Goal: Navigation & Orientation: Find specific page/section

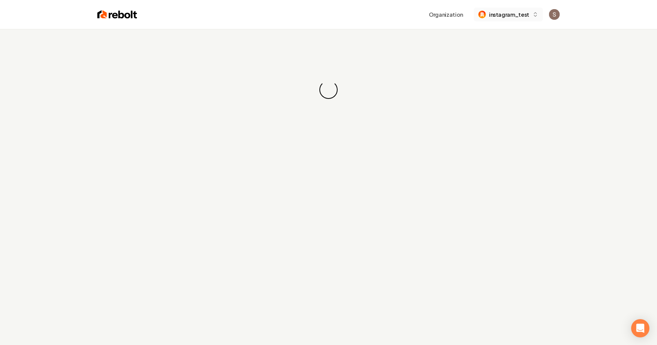
click at [532, 17] on icon "button" at bounding box center [535, 14] width 6 height 6
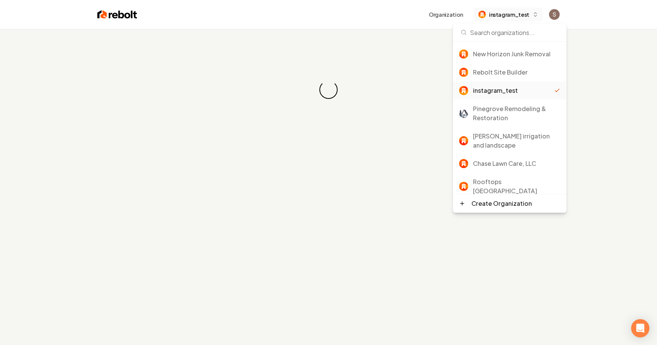
click at [532, 17] on icon "button" at bounding box center [535, 14] width 6 height 6
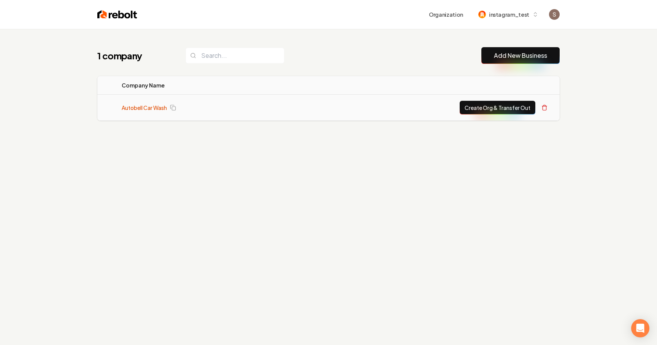
click at [129, 106] on link "Autobell Car Wash" at bounding box center [144, 108] width 45 height 8
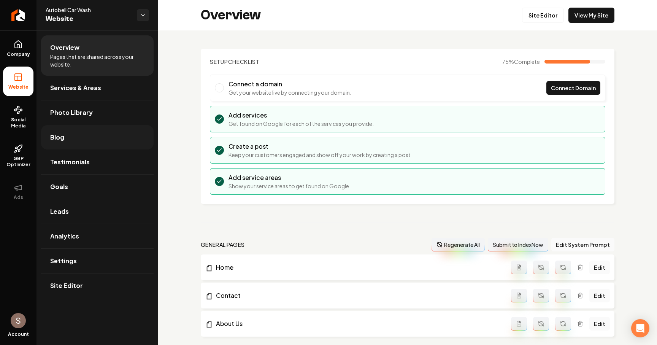
click at [68, 146] on link "Blog" at bounding box center [97, 137] width 112 height 24
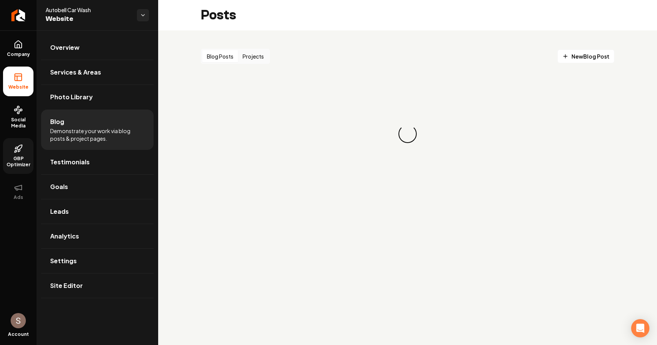
click at [14, 149] on icon at bounding box center [18, 148] width 9 height 9
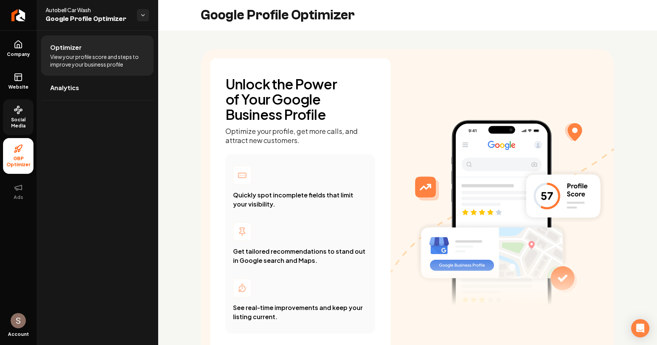
click at [12, 113] on link "Social Media" at bounding box center [18, 117] width 30 height 36
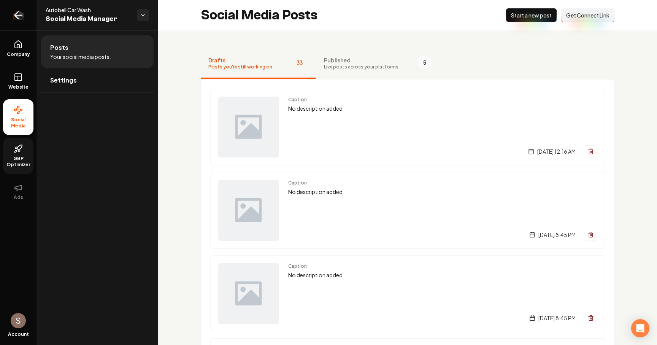
click at [27, 19] on link "Return to dashboard" at bounding box center [18, 15] width 36 height 30
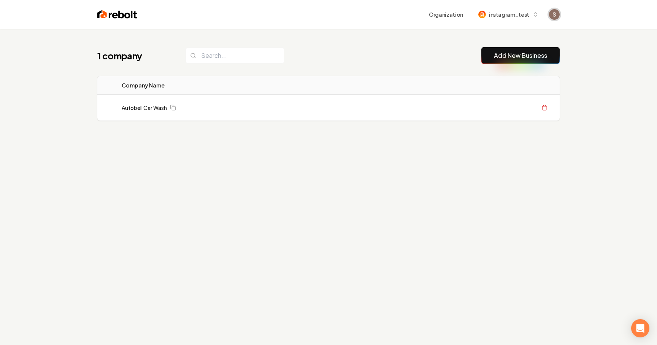
click at [551, 14] on span "Open user button" at bounding box center [554, 14] width 11 height 11
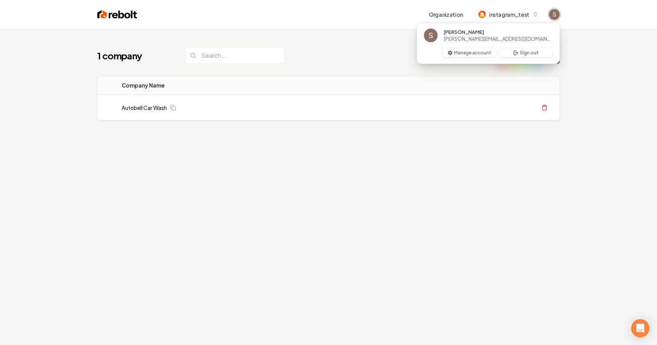
click at [551, 12] on img "Close user button" at bounding box center [554, 14] width 11 height 11
